Goal: Task Accomplishment & Management: Manage account settings

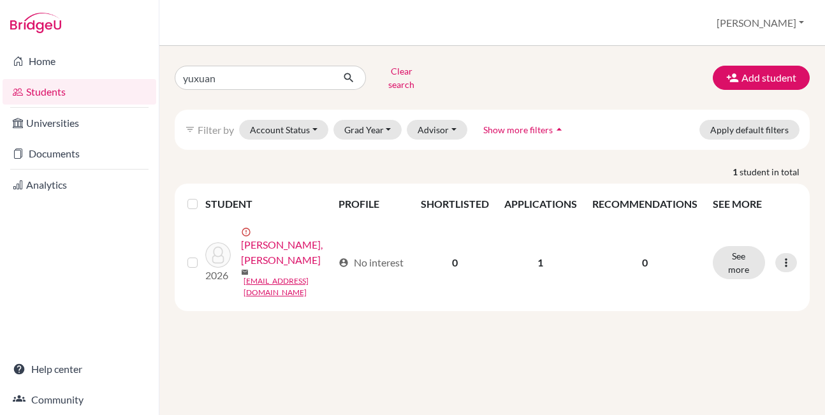
click at [241, 267] on link "[PERSON_NAME], [PERSON_NAME]" at bounding box center [287, 252] width 92 height 31
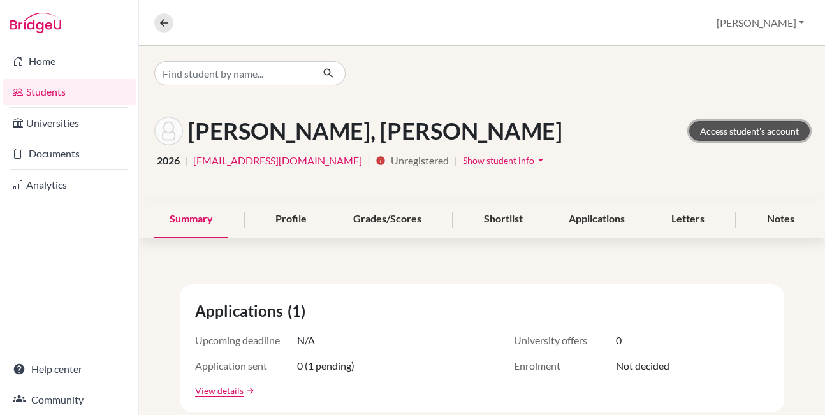
click at [715, 129] on link "Access student's account" at bounding box center [749, 131] width 121 height 20
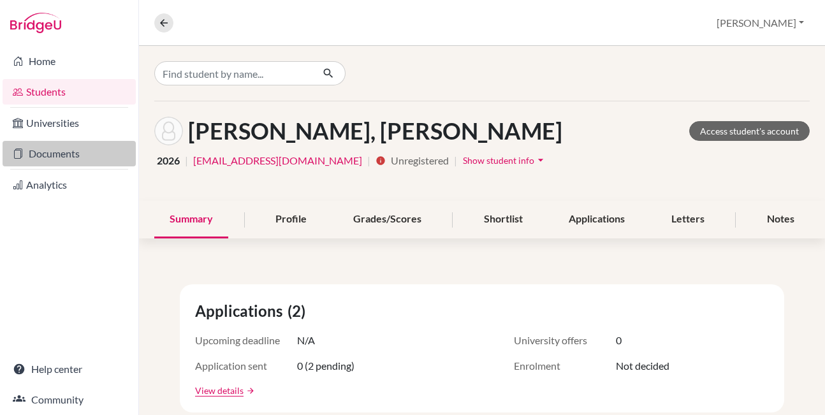
click at [46, 150] on link "Documents" at bounding box center [69, 154] width 133 height 26
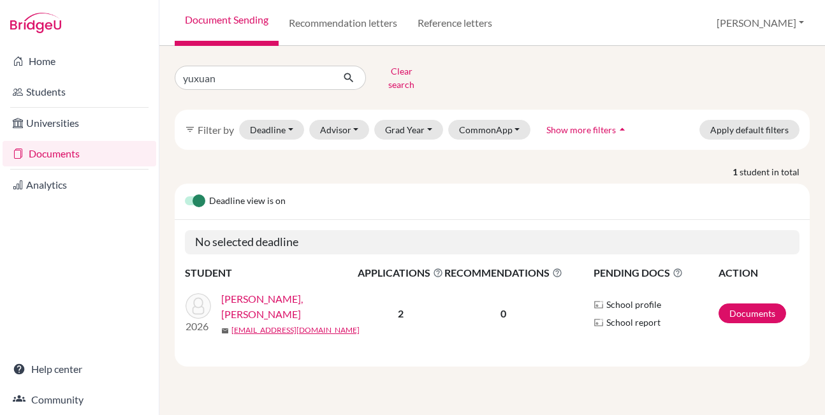
click at [267, 296] on link "[PERSON_NAME], [PERSON_NAME]" at bounding box center [293, 306] width 145 height 31
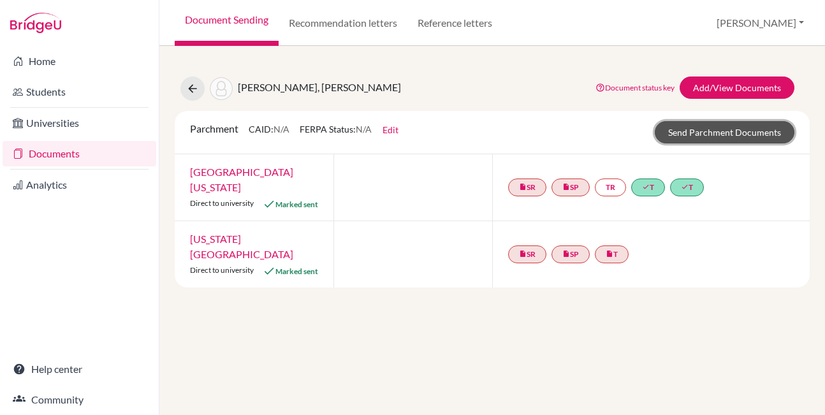
click at [719, 133] on link "Send Parchment Documents" at bounding box center [725, 132] width 140 height 22
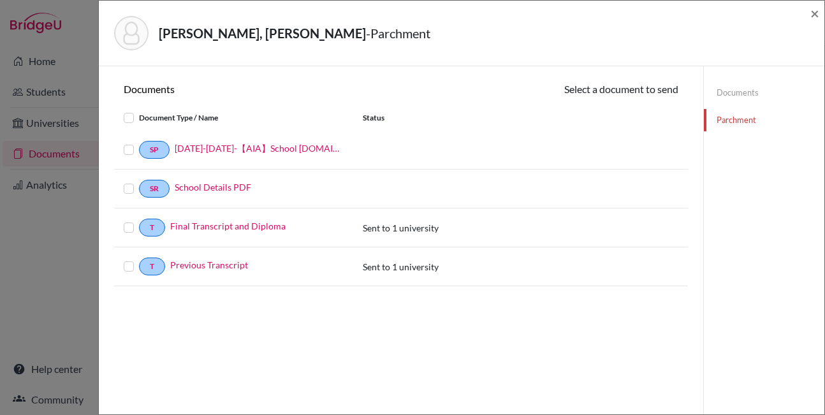
click at [139, 220] on label at bounding box center [139, 220] width 0 height 0
click at [0, 0] on input "checkbox" at bounding box center [0, 0] width 0 height 0
click at [139, 260] on label at bounding box center [139, 260] width 0 height 0
click at [0, 0] on input "checkbox" at bounding box center [0, 0] width 0 height 0
drag, startPoint x: 633, startPoint y: 78, endPoint x: 633, endPoint y: 85, distance: 6.4
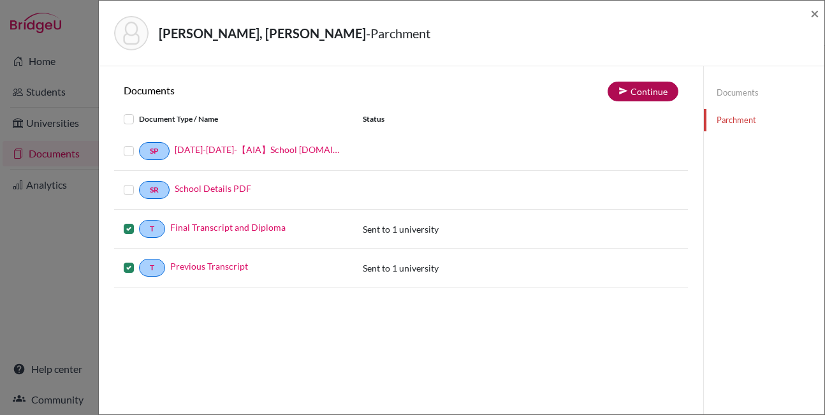
click at [633, 81] on div "Documents Continue Document Type / Name Status SP [DATE]-[DATE]-【AIA】School [DO…" at bounding box center [401, 273] width 604 height 415
click at [632, 85] on button "Continue" at bounding box center [643, 92] width 71 height 20
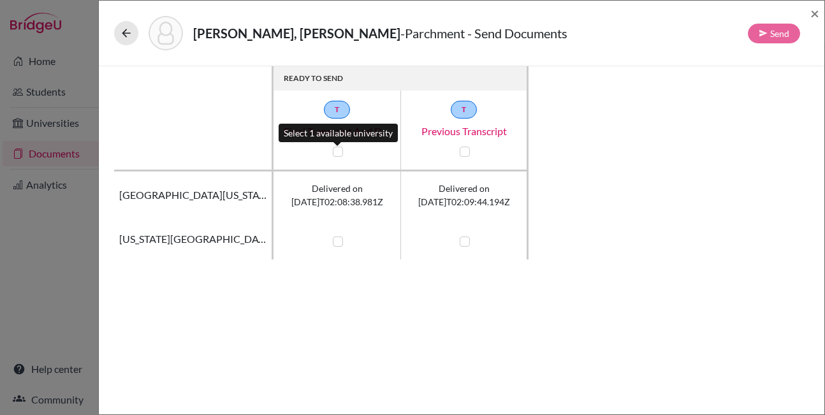
click at [335, 147] on label at bounding box center [338, 152] width 10 height 10
click at [335, 147] on input "checkbox" at bounding box center [335, 150] width 10 height 13
checkbox input "true"
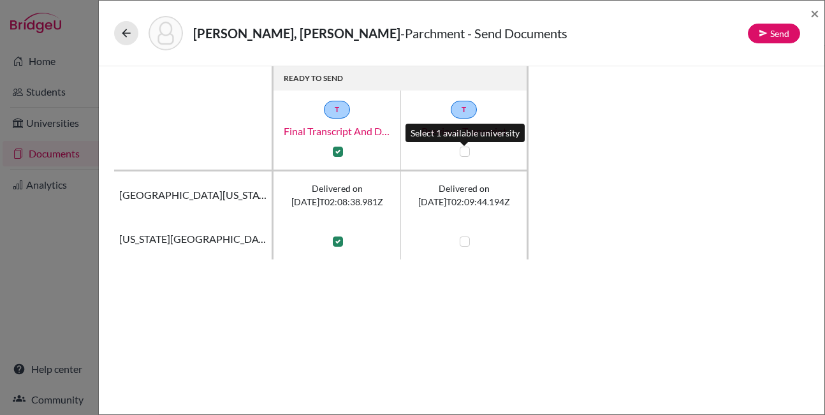
click at [463, 151] on label at bounding box center [465, 152] width 10 height 10
click at [463, 151] on input "checkbox" at bounding box center [462, 150] width 10 height 13
checkbox input "true"
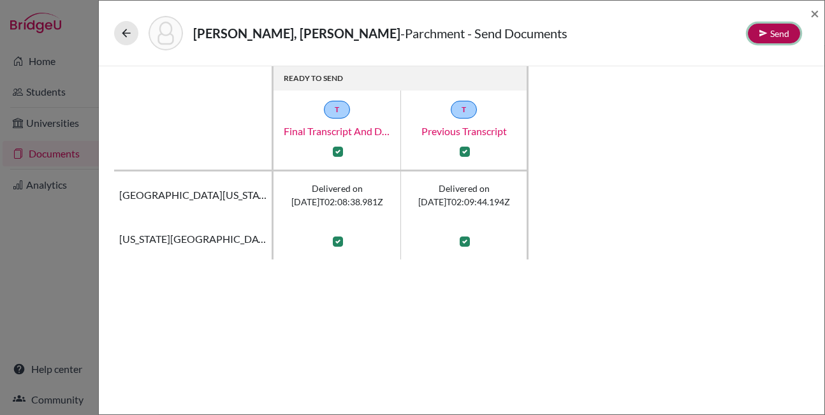
click at [769, 36] on button "Send" at bounding box center [774, 34] width 52 height 20
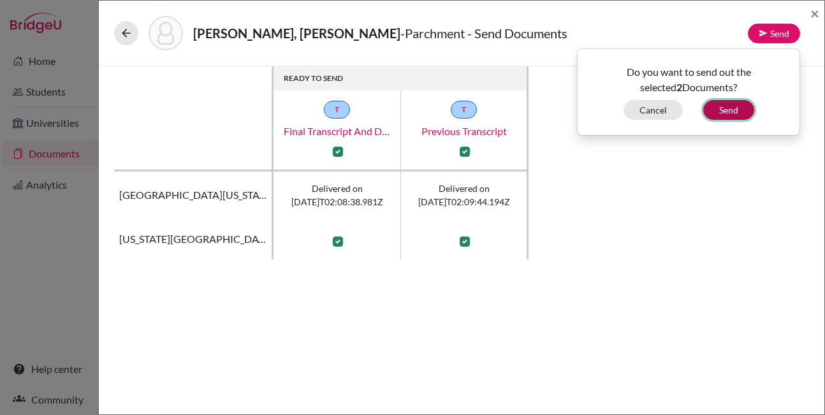
click at [721, 115] on button "Send" at bounding box center [728, 110] width 51 height 20
checkbox input "false"
